Goal: Information Seeking & Learning: Understand process/instructions

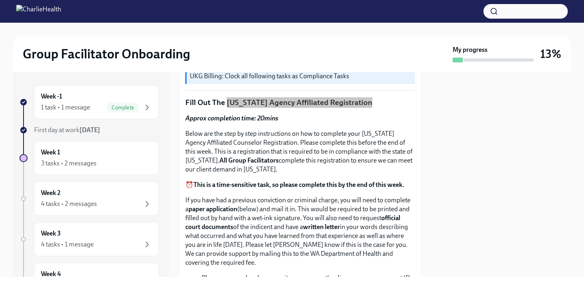
scroll to position [289, 0]
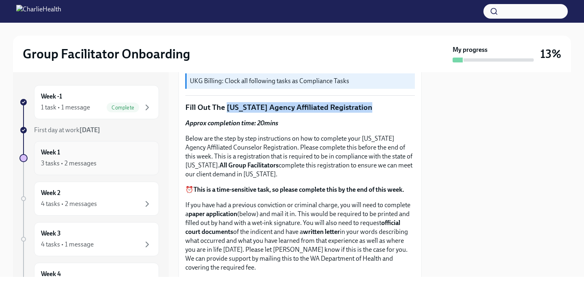
click at [115, 162] on div "3 tasks • 2 messages" at bounding box center [96, 164] width 111 height 10
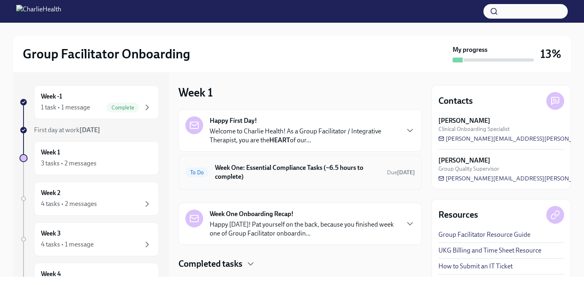
click at [264, 180] on h6 "Week One: Essential Compliance Tasks (~6.5 hours to complete)" at bounding box center [297, 172] width 165 height 18
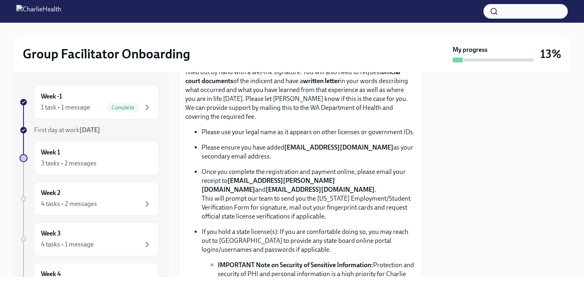
scroll to position [442, 0]
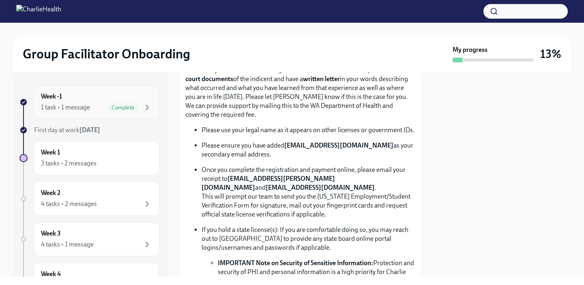
click at [83, 109] on div "1 task • 1 message" at bounding box center [65, 107] width 49 height 9
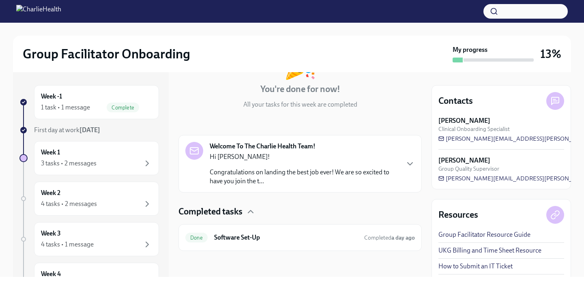
scroll to position [71, 0]
click at [265, 236] on h6 "Software Set-Up" at bounding box center [286, 238] width 144 height 9
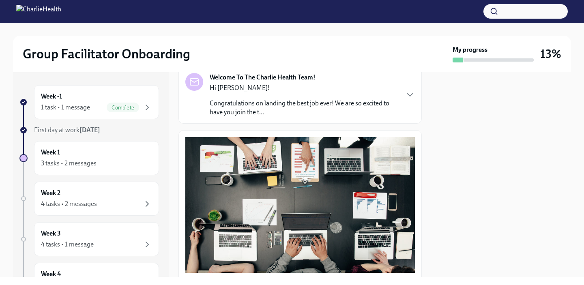
scroll to position [264, 0]
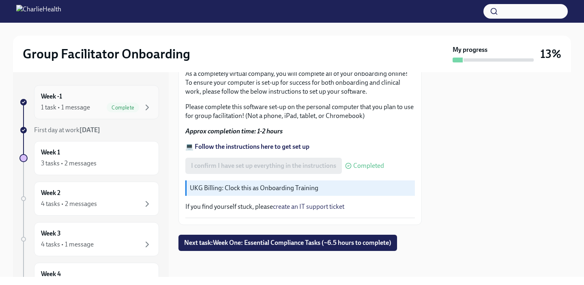
click at [86, 109] on div "1 task • 1 message" at bounding box center [65, 107] width 49 height 9
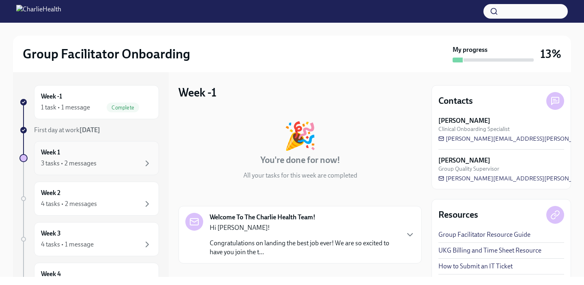
click at [83, 162] on div "3 tasks • 2 messages" at bounding box center [69, 163] width 56 height 9
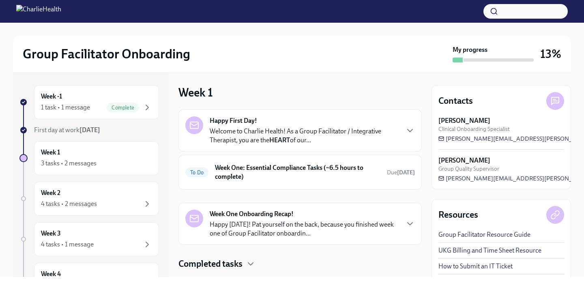
scroll to position [19, 0]
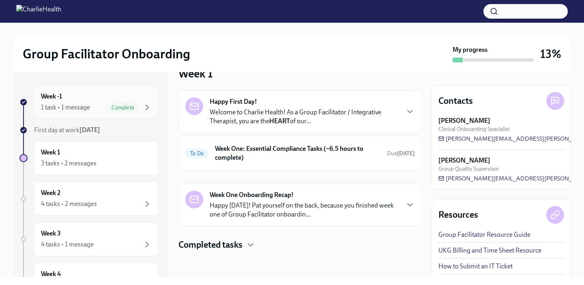
click at [83, 107] on div "1 task • 1 message" at bounding box center [65, 107] width 49 height 9
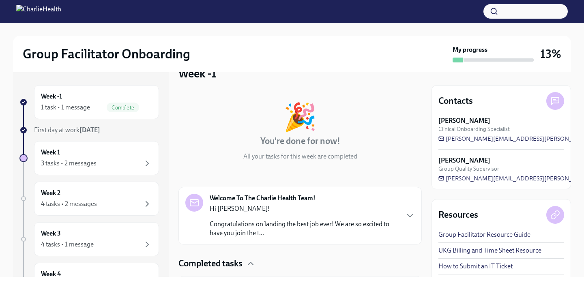
scroll to position [71, 0]
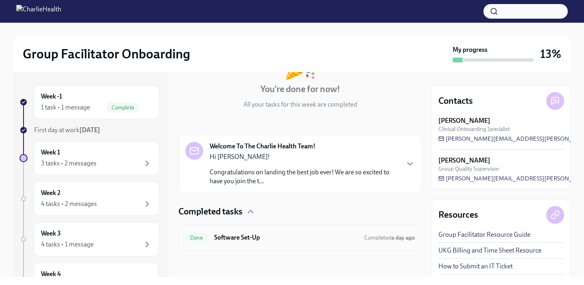
click at [266, 234] on h6 "Software Set-Up" at bounding box center [286, 237] width 144 height 9
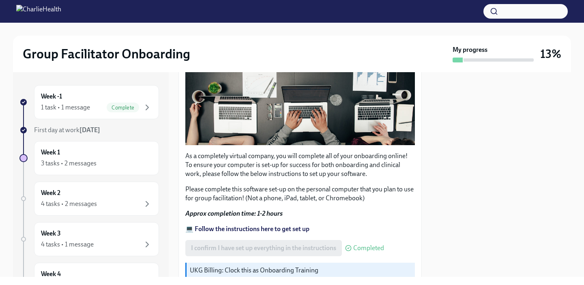
scroll to position [264, 0]
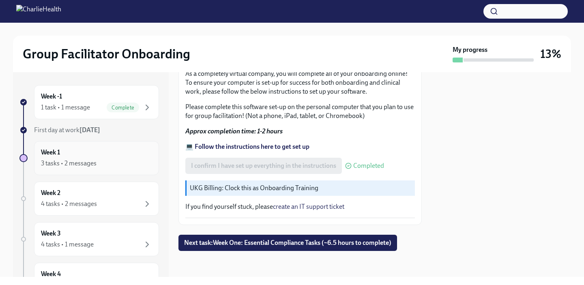
click at [101, 153] on div "Week 1 3 tasks • 2 messages" at bounding box center [96, 158] width 111 height 20
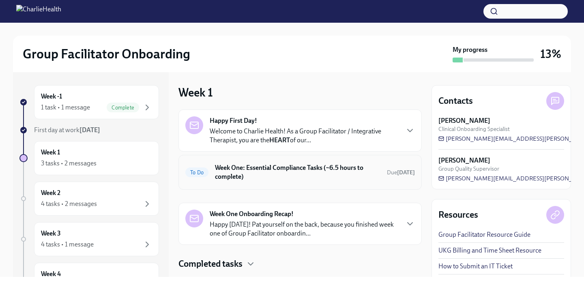
click at [289, 176] on h6 "Week One: Essential Compliance Tasks (~6.5 hours to complete)" at bounding box center [297, 172] width 165 height 18
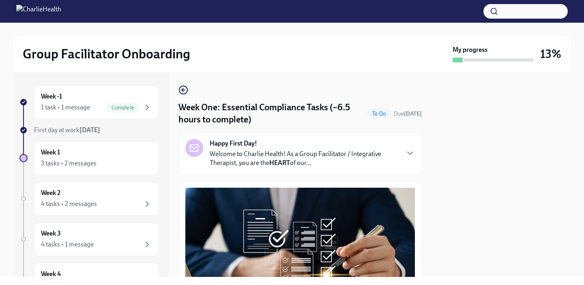
click at [294, 160] on p "Welcome to Charlie Health! As a Group Facilitator / Integrative Therapist, you …" at bounding box center [304, 159] width 189 height 18
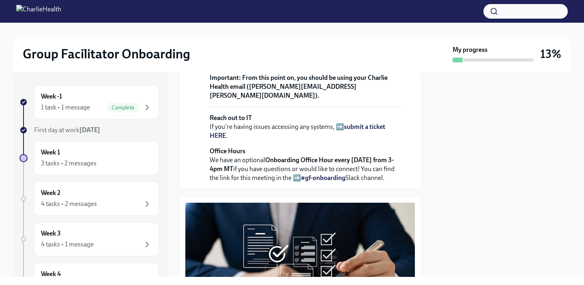
scroll to position [222, 0]
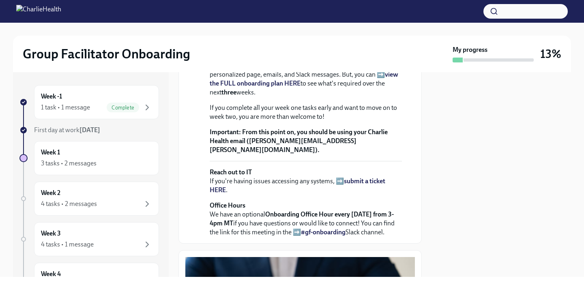
click at [388, 87] on strong "view the FULL onboarding plan HERE" at bounding box center [304, 79] width 189 height 17
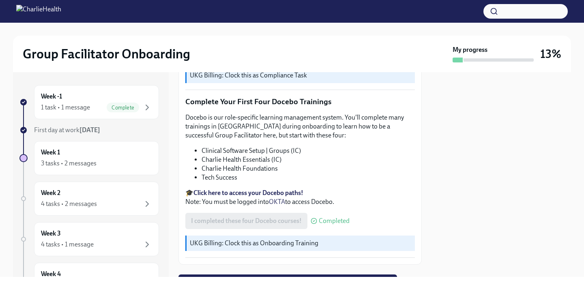
scroll to position [1075, 0]
